Goal: Task Accomplishment & Management: Complete application form

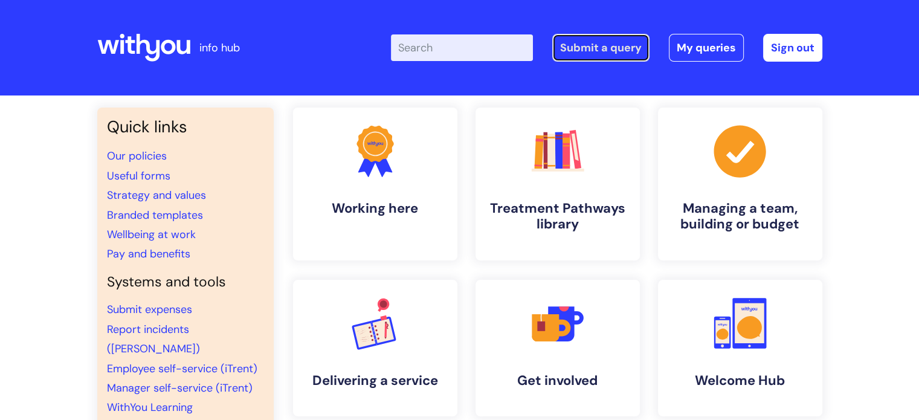
click at [578, 51] on link "Submit a query" at bounding box center [600, 48] width 97 height 28
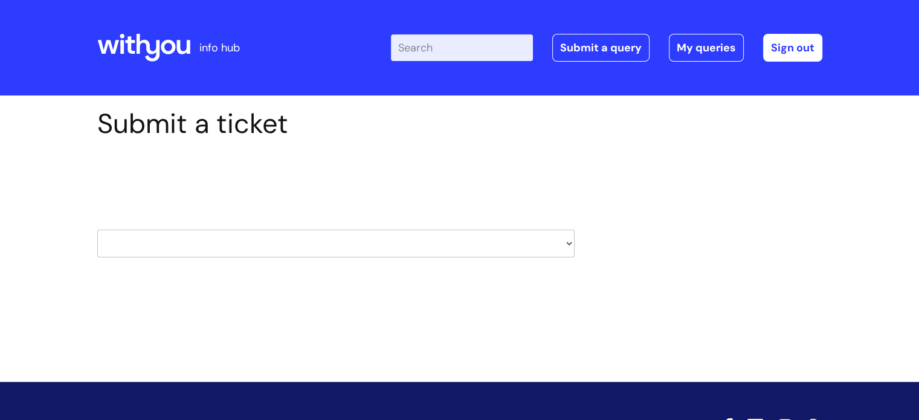
click at [261, 241] on select "HR / People IT and Support Clinical Drug Alerts Finance Accounts Data Support T…" at bounding box center [335, 244] width 477 height 28
select select "property_&_estates"
click at [97, 230] on select "HR / People IT and Support Clinical Drug Alerts Finance Accounts Data Support T…" at bounding box center [335, 244] width 477 height 28
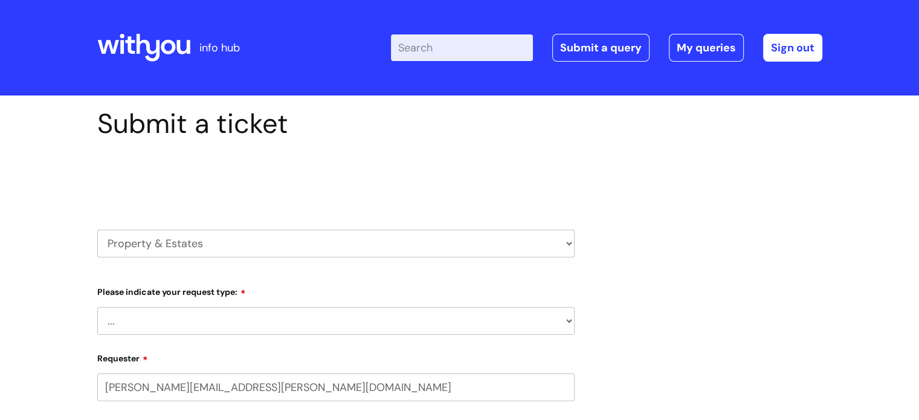
select select "80004157222"
click at [218, 318] on select "... Facilities Support Lease/ Tenancy Agreements Health & Safety and Environmen…" at bounding box center [335, 321] width 477 height 28
select select "Facilities Support"
click at [97, 307] on select "... Facilities Support Lease/ Tenancy Agreements Health & Safety and Environmen…" at bounding box center [335, 321] width 477 height 28
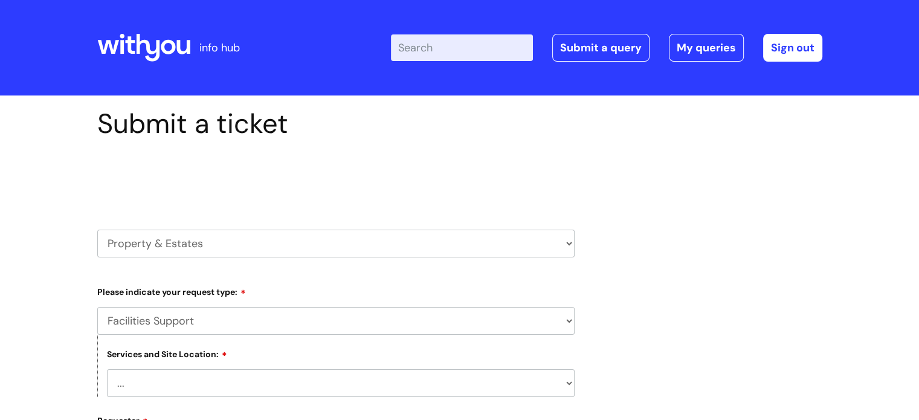
scroll to position [60, 0]
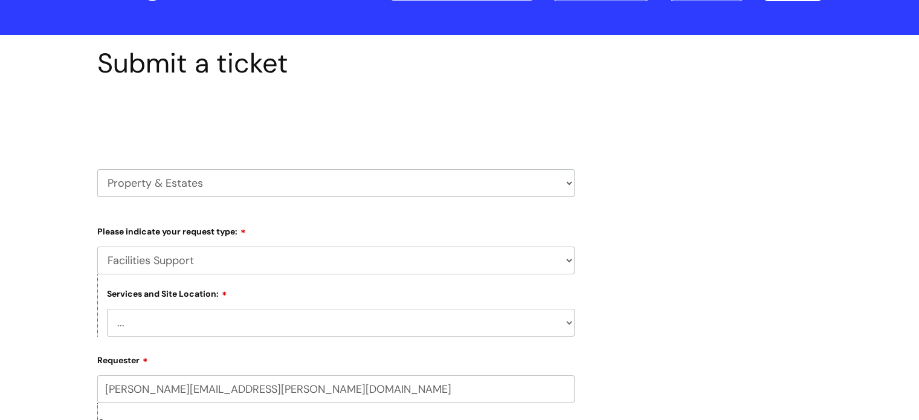
click at [228, 324] on select "... [GEOGRAPHIC_DATA] [GEOGRAPHIC_DATA] [GEOGRAPHIC_DATA] [GEOGRAPHIC_DATA] [GE…" at bounding box center [341, 323] width 468 height 28
select select "Rotherham"
click at [107, 309] on select "... [GEOGRAPHIC_DATA] [GEOGRAPHIC_DATA] [GEOGRAPHIC_DATA] [GEOGRAPHIC_DATA] [GE…" at bounding box center [341, 323] width 468 height 28
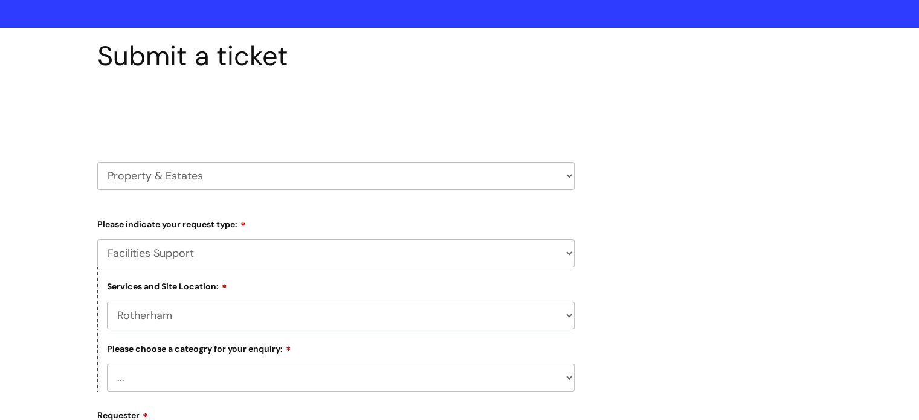
scroll to position [121, 0]
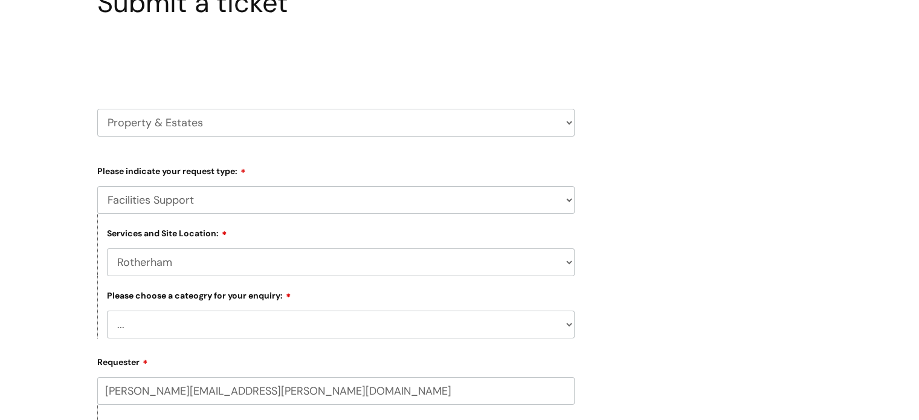
click at [231, 324] on select "... Electrical and Lighting Plumbing and Drainage Heating and Cooling Fixtures,…" at bounding box center [341, 325] width 468 height 28
select select "Property Systems incl, CCTV, Fire Alarms, Access Control"
click at [107, 311] on select "... Electrical and Lighting Plumbing and Drainage Heating and Cooling Fixtures,…" at bounding box center [341, 325] width 468 height 28
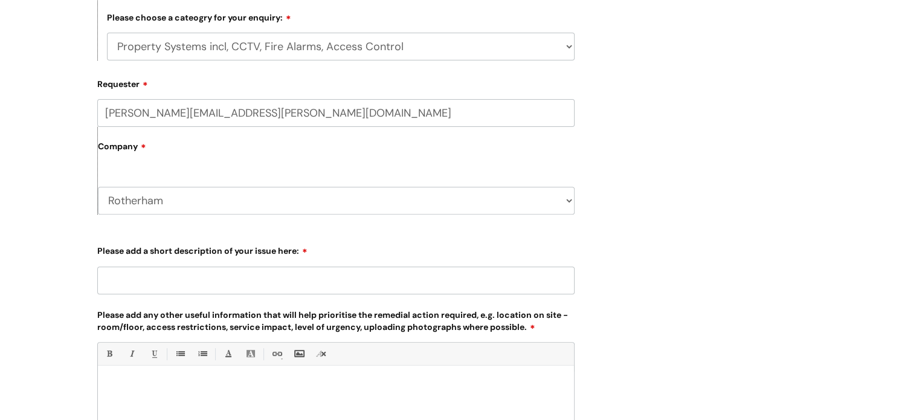
scroll to position [423, 0]
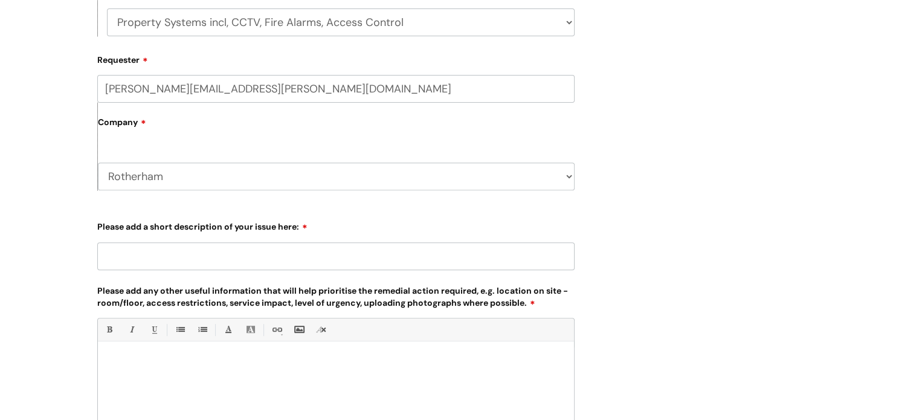
click at [199, 261] on input "Please add a short description of your issue here:" at bounding box center [335, 256] width 477 height 28
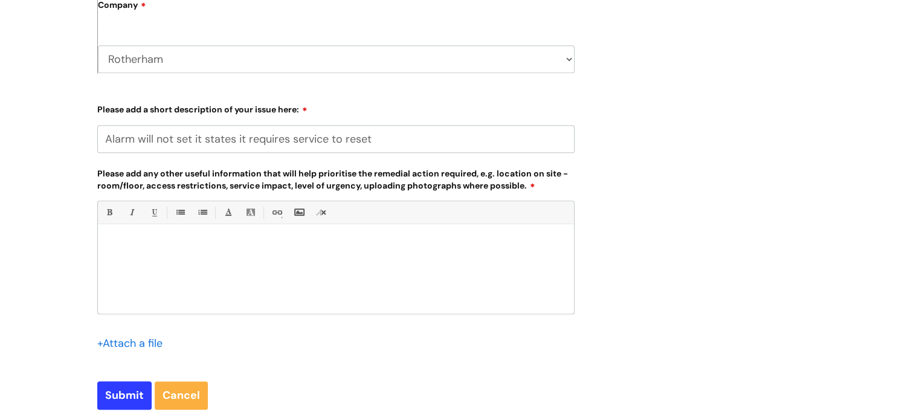
scroll to position [544, 0]
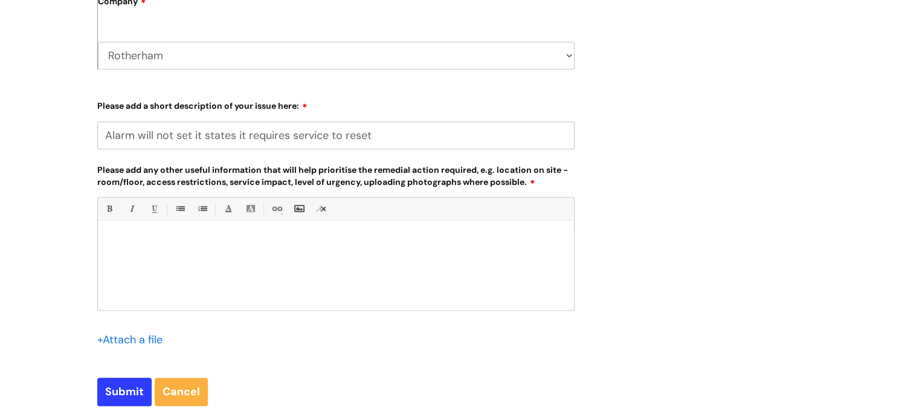
type input "Alarm will not set it states it requires service to reset"
click at [193, 254] on div at bounding box center [336, 268] width 476 height 83
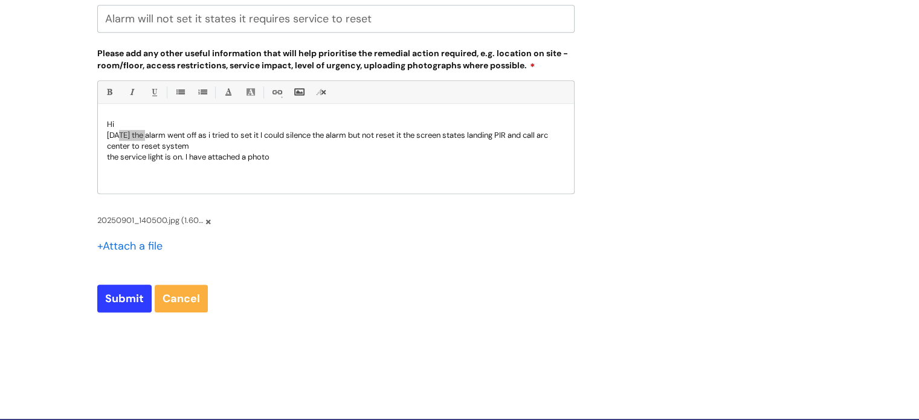
scroll to position [665, 0]
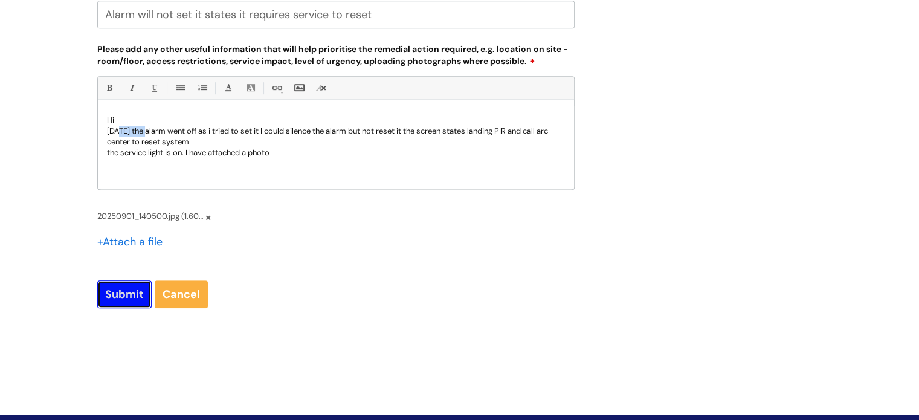
click at [110, 293] on input "Submit" at bounding box center [124, 294] width 54 height 28
type input "Please Wait..."
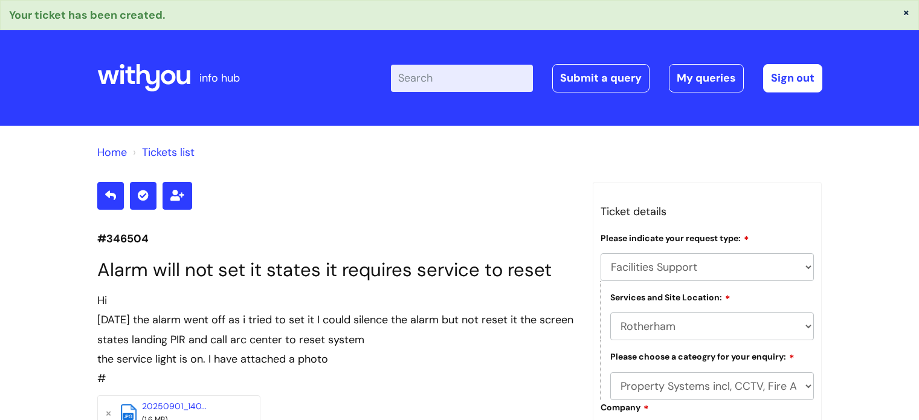
select select "Facilities Support"
select select "Rotherham"
select select "Property Systems incl, CCTV, Fire Alarms, Access Control"
